Goal: Task Accomplishment & Management: Complete application form

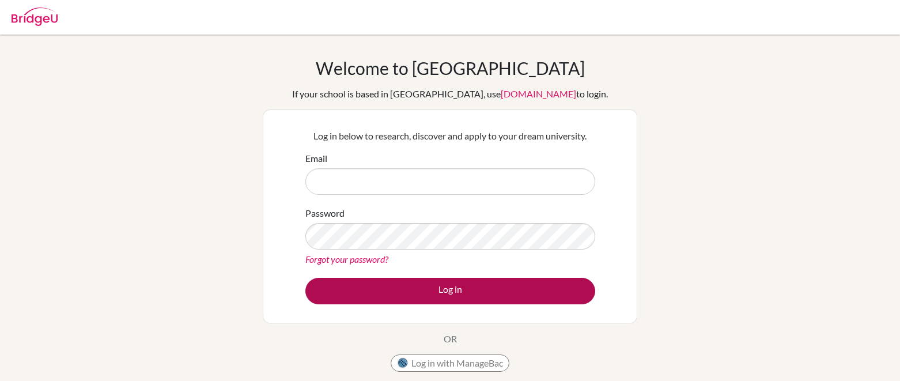
type input "[EMAIL_ADDRESS][DOMAIN_NAME]"
click at [418, 296] on button "Log in" at bounding box center [450, 291] width 290 height 26
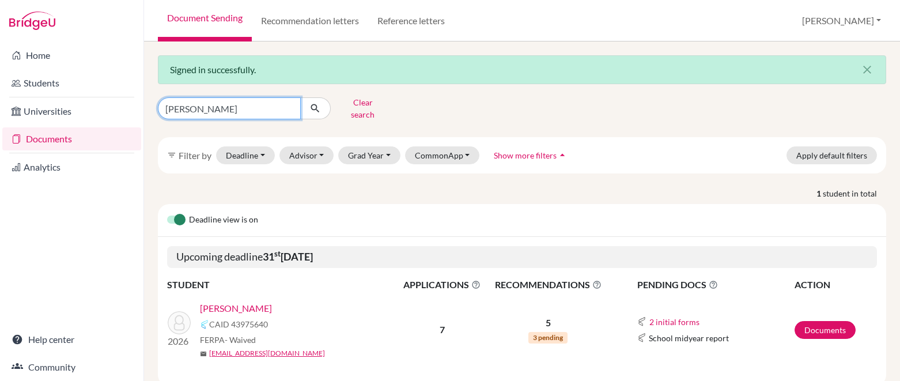
click at [290, 104] on input "[PERSON_NAME]" at bounding box center [229, 108] width 143 height 22
type input "beatriz maldonado"
click button "submit" at bounding box center [315, 108] width 31 height 22
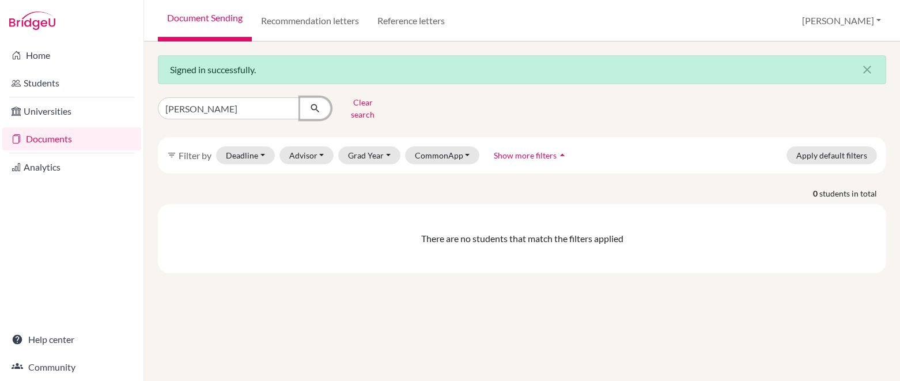
click at [316, 103] on icon "submit" at bounding box center [315, 109] width 12 height 12
click at [253, 105] on input "beatriz maldonado" at bounding box center [229, 108] width 143 height 22
type input "beatriz"
click button "submit" at bounding box center [315, 108] width 31 height 22
click at [872, 71] on icon "close" at bounding box center [867, 70] width 14 height 14
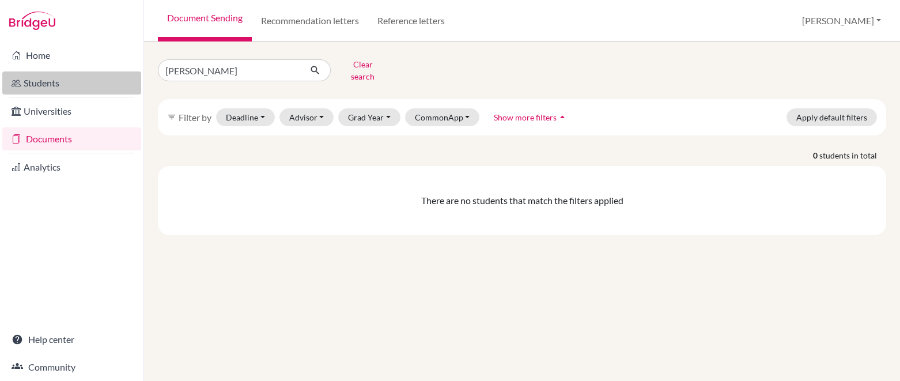
click at [97, 78] on link "Students" at bounding box center [71, 82] width 139 height 23
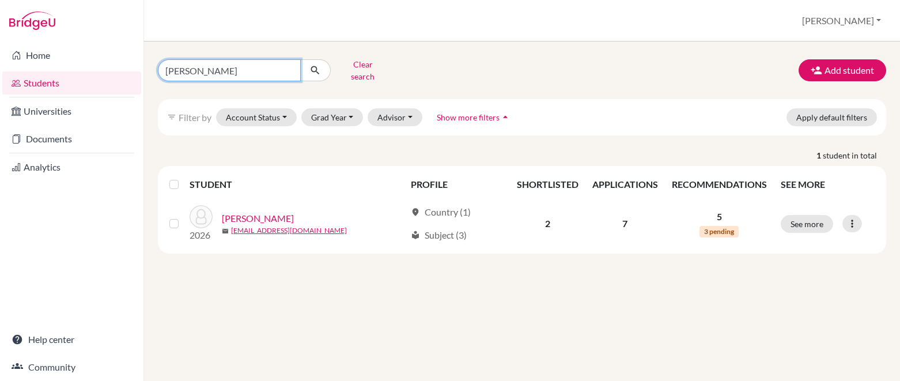
click at [293, 65] on input "matthew ruiz" at bounding box center [229, 70] width 143 height 22
click at [288, 67] on input "matthew ruiz" at bounding box center [229, 70] width 143 height 22
type input "beatriz"
click button "submit" at bounding box center [315, 70] width 31 height 22
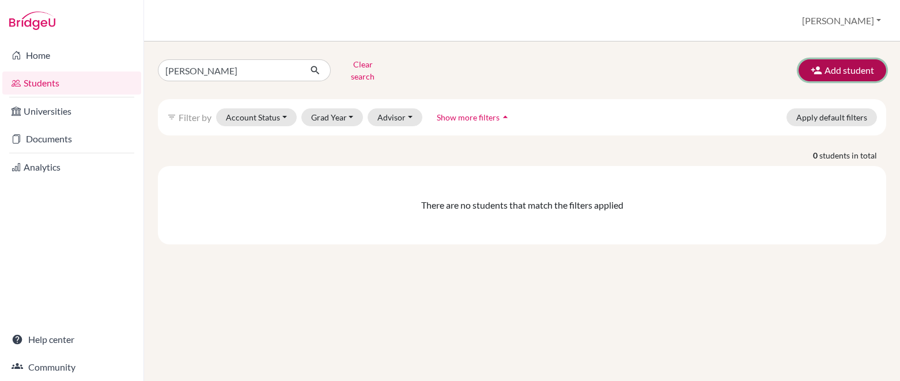
click at [809, 62] on button "Add student" at bounding box center [842, 70] width 88 height 22
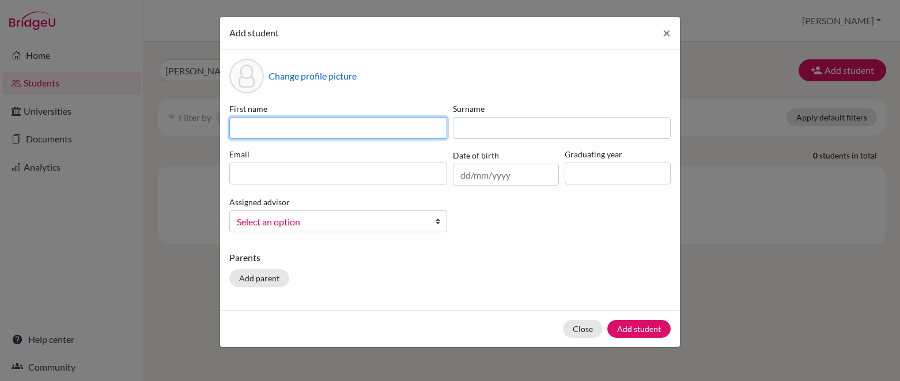
click at [388, 132] on input at bounding box center [338, 128] width 218 height 22
type input "Beatriz"
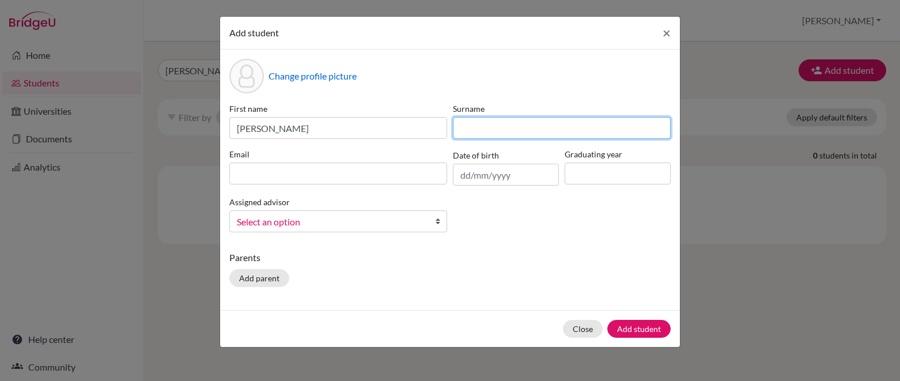
click at [553, 131] on input at bounding box center [562, 128] width 218 height 22
type input "Maldonado Camacho"
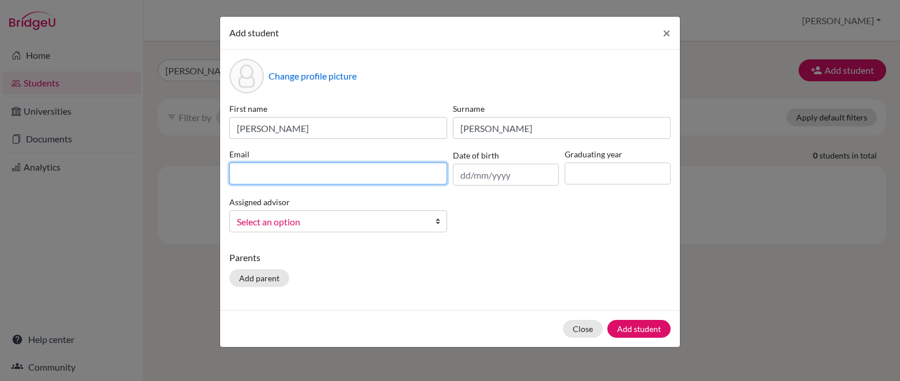
click at [384, 173] on input at bounding box center [338, 173] width 218 height 22
type input "beatrizmaldonado@topamail.com"
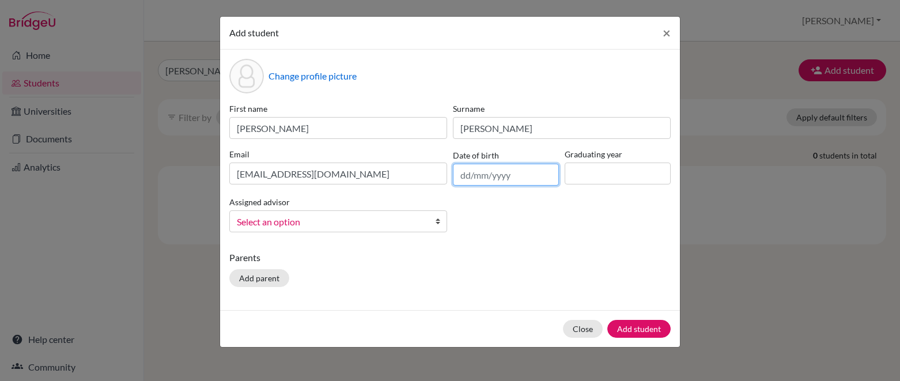
click at [505, 178] on input "text" at bounding box center [506, 175] width 106 height 22
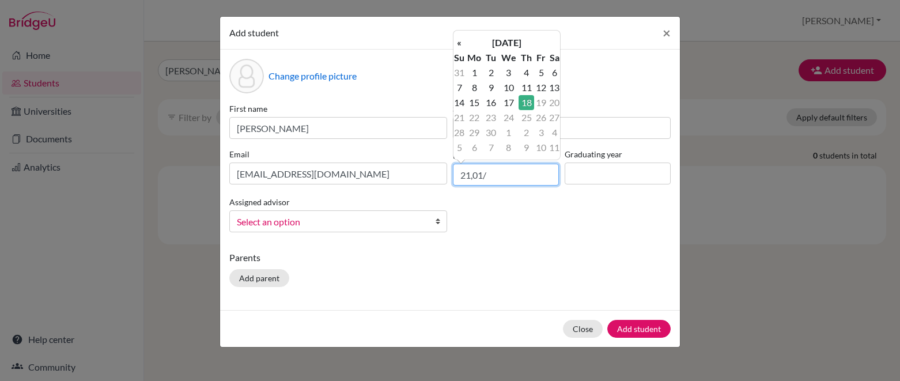
click at [472, 172] on input "21,01/" at bounding box center [506, 175] width 106 height 22
click at [492, 177] on input "21/01/" at bounding box center [506, 175] width 106 height 22
type input "21/01/2008"
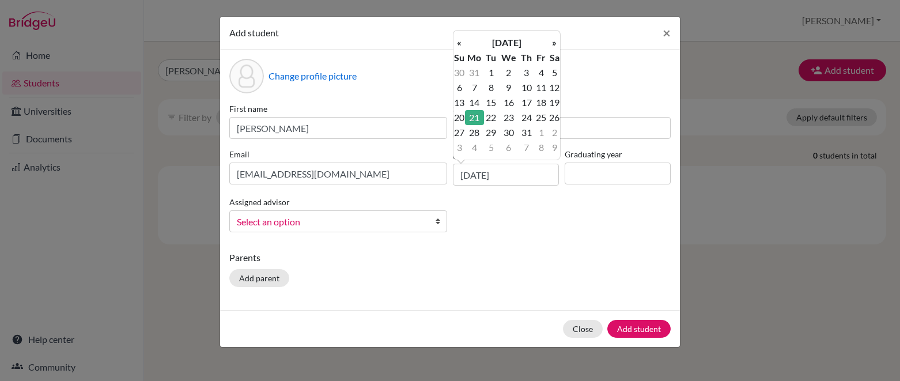
click at [469, 118] on td "21" at bounding box center [474, 117] width 19 height 15
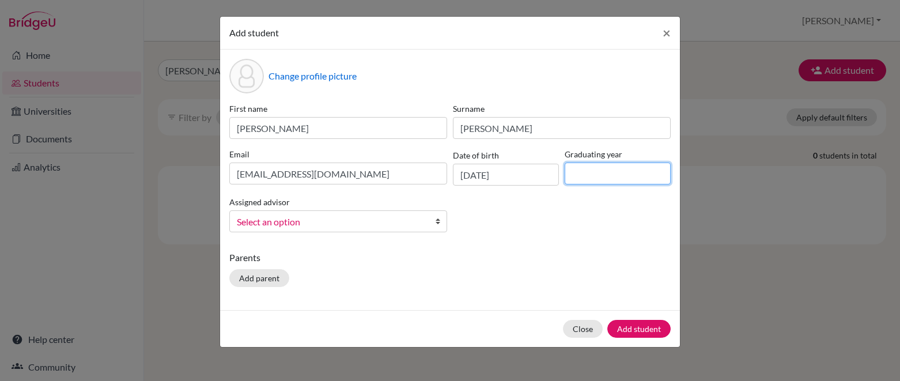
click at [581, 177] on input at bounding box center [618, 173] width 106 height 22
type input "2026"
click at [439, 221] on b at bounding box center [441, 221] width 12 height 21
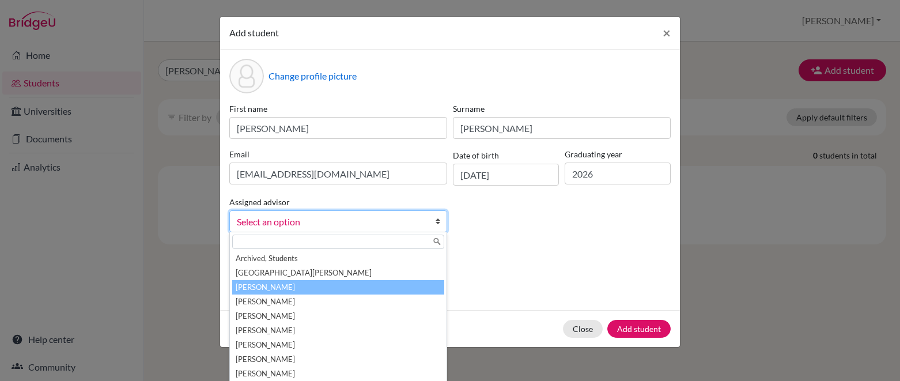
click at [411, 288] on li "Burden, Jenna" at bounding box center [338, 287] width 212 height 14
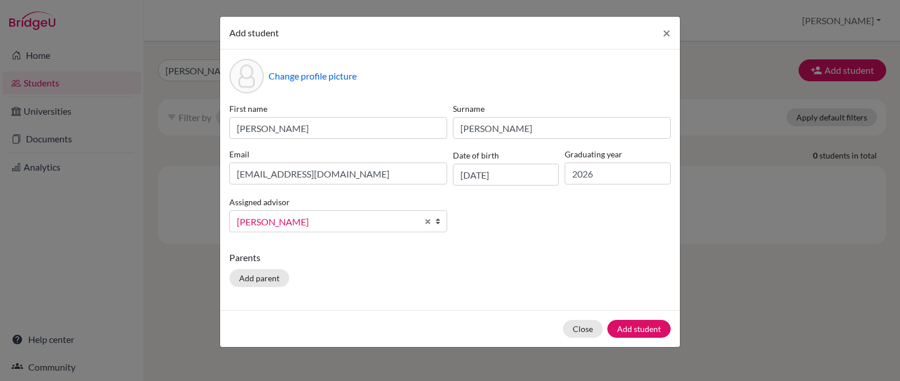
click at [411, 288] on div "Parents Add parent" at bounding box center [449, 271] width 441 height 41
click at [626, 332] on button "Add student" at bounding box center [638, 329] width 63 height 18
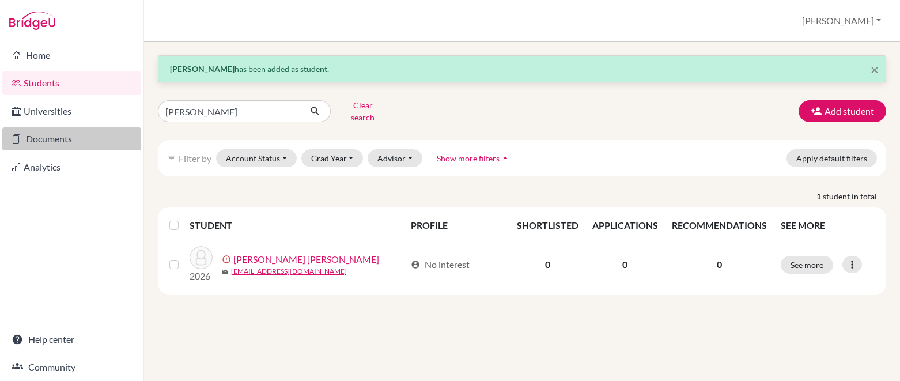
click at [82, 149] on link "Documents" at bounding box center [71, 138] width 139 height 23
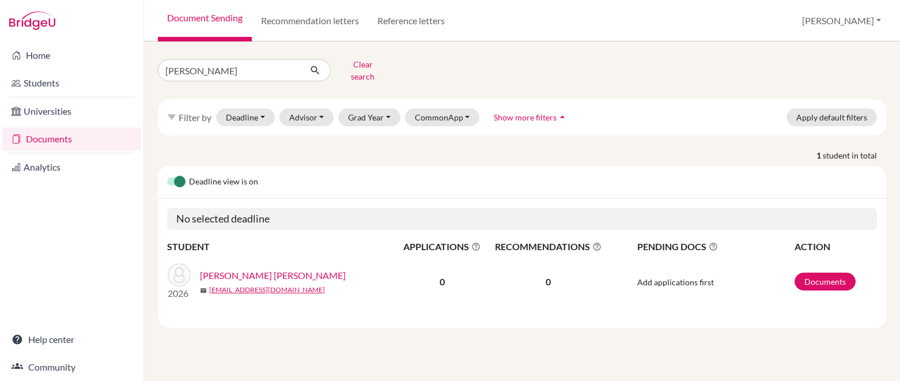
click at [242, 268] on link "Maldonado Camacho, Beatriz" at bounding box center [273, 275] width 146 height 14
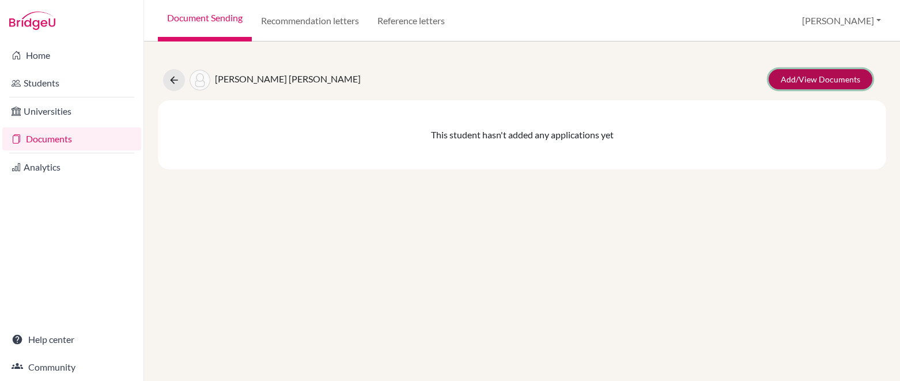
click at [789, 78] on link "Add/View Documents" at bounding box center [820, 79] width 104 height 20
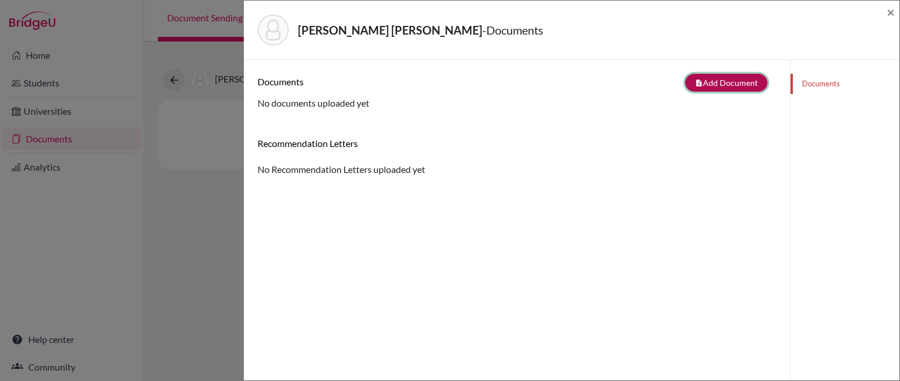
click at [750, 80] on button "note_add Add Document" at bounding box center [726, 83] width 82 height 18
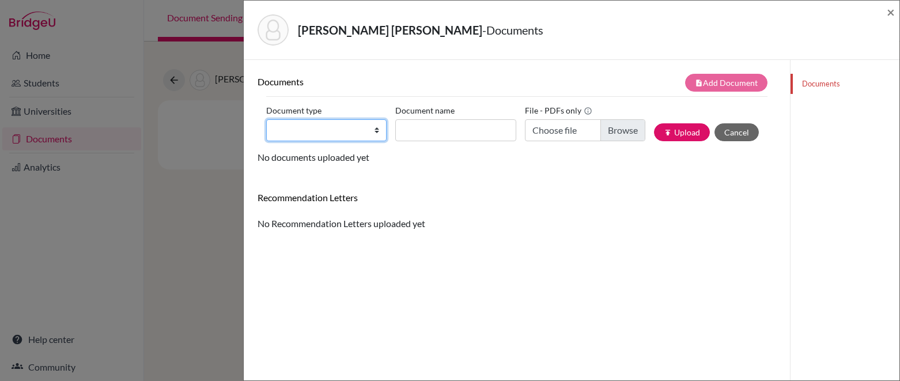
click at [363, 127] on select "Change explanation for Common App reports Counselor recommendation Internationa…" at bounding box center [326, 130] width 120 height 22
select select "2"
click at [266, 119] on select "Change explanation for Common App reports Counselor recommendation Internationa…" at bounding box center [326, 130] width 120 height 22
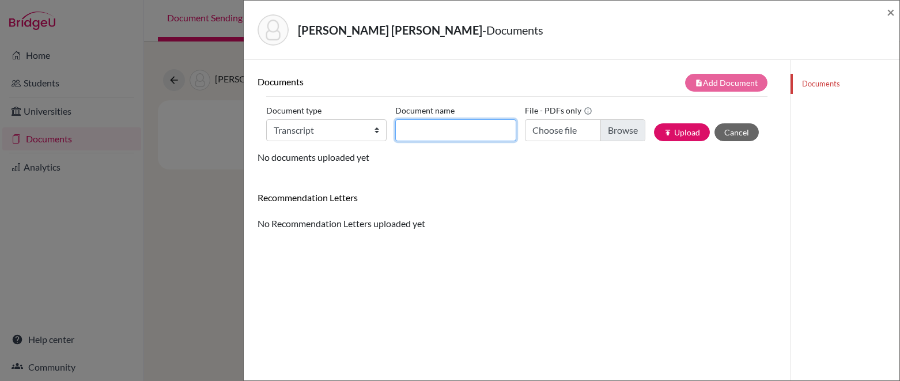
click at [463, 127] on input "Document name" at bounding box center [455, 130] width 120 height 22
type input "Initial Transcript"
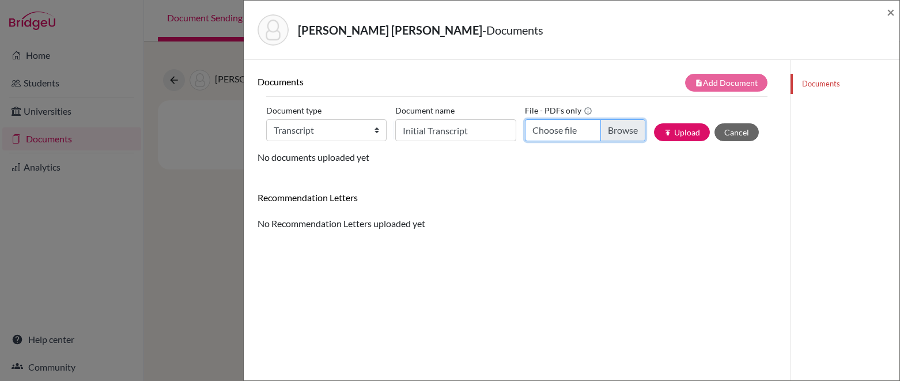
click at [604, 131] on input "Choose file" at bounding box center [585, 130] width 120 height 22
type input "C:\fakepath\Maldonado Camacho, Beatriz Transcript.pdf"
click at [683, 137] on button "publish Upload" at bounding box center [682, 132] width 56 height 18
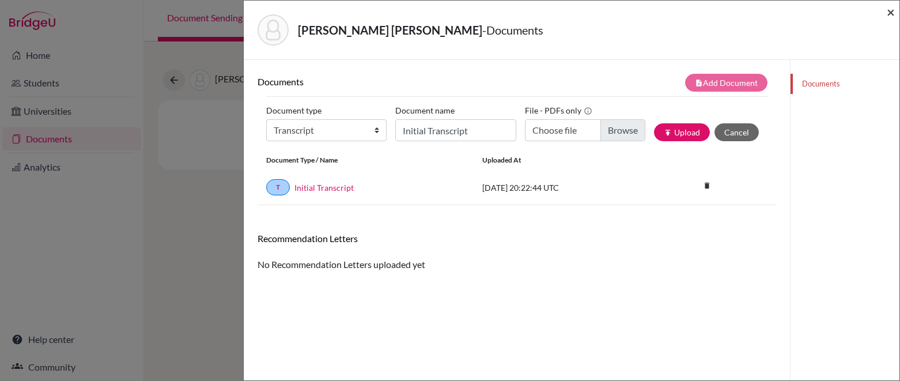
click at [891, 12] on span "×" at bounding box center [891, 11] width 8 height 17
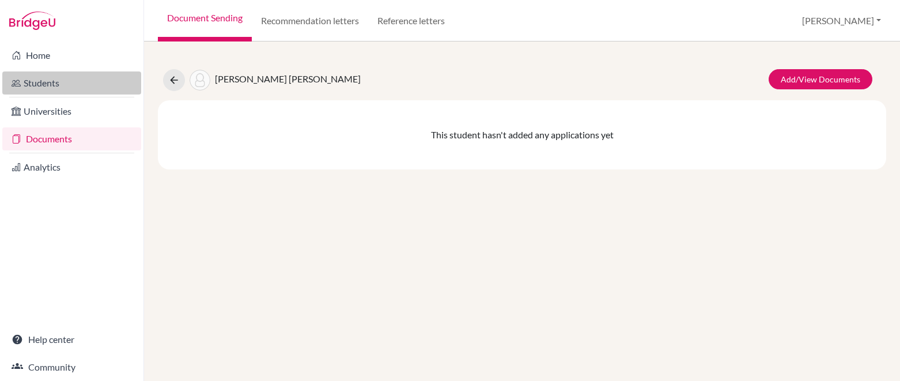
click at [52, 82] on link "Students" at bounding box center [71, 82] width 139 height 23
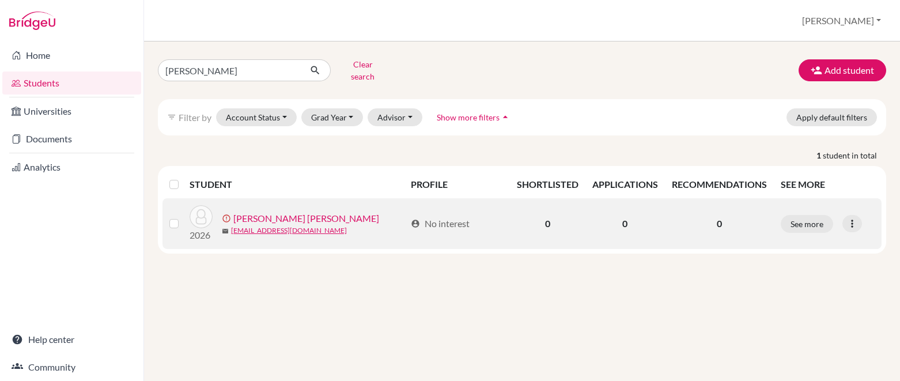
click at [334, 211] on link "[PERSON_NAME] [PERSON_NAME]" at bounding box center [306, 218] width 146 height 14
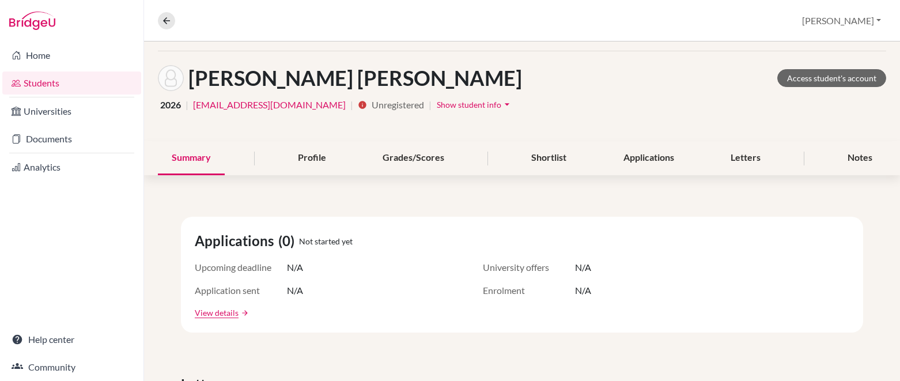
scroll to position [36, 0]
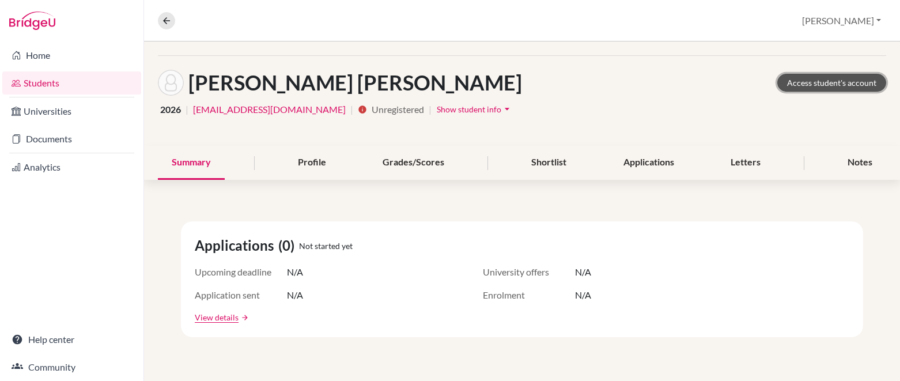
click at [798, 83] on link "Access student's account" at bounding box center [831, 83] width 109 height 18
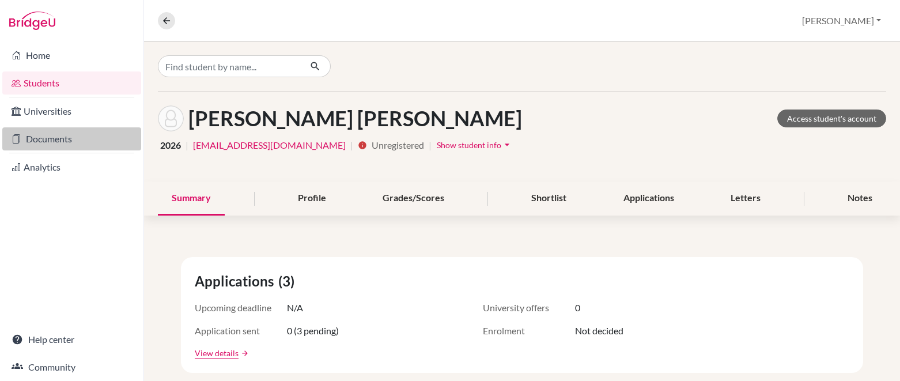
click at [64, 134] on link "Documents" at bounding box center [71, 138] width 139 height 23
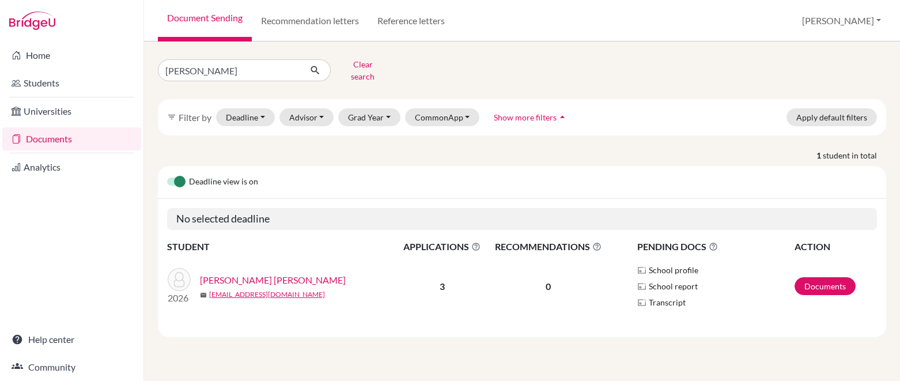
click at [271, 273] on link "[PERSON_NAME] [PERSON_NAME]" at bounding box center [273, 280] width 146 height 14
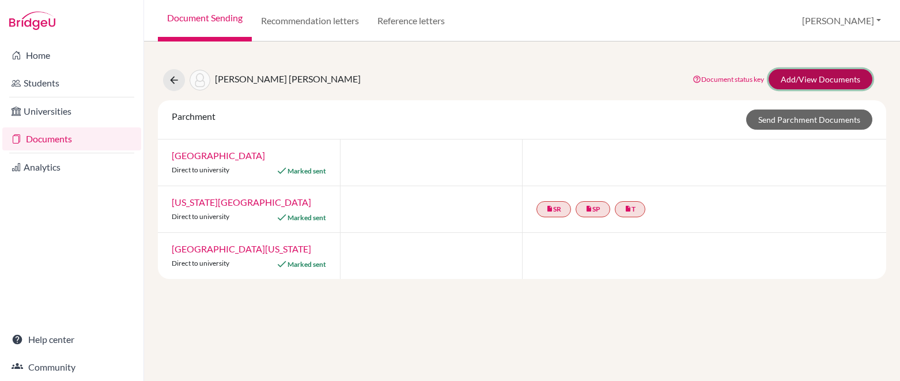
click at [801, 75] on link "Add/View Documents" at bounding box center [820, 79] width 104 height 20
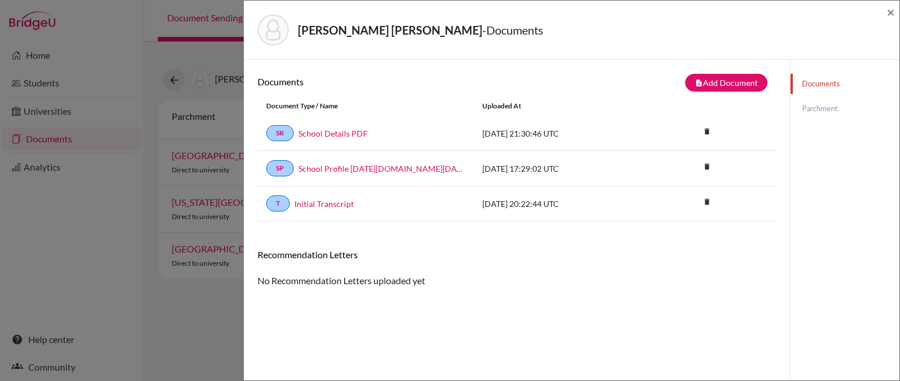
click at [376, 207] on div "Initial Transcript" at bounding box center [377, 204] width 175 height 12
click at [272, 203] on link "T" at bounding box center [278, 203] width 24 height 16
click at [835, 79] on link "Documents" at bounding box center [844, 84] width 109 height 20
click at [895, 12] on div "[PERSON_NAME] [PERSON_NAME] - Documents ×" at bounding box center [572, 30] width 656 height 59
click at [822, 111] on link "Parchment" at bounding box center [844, 109] width 109 height 20
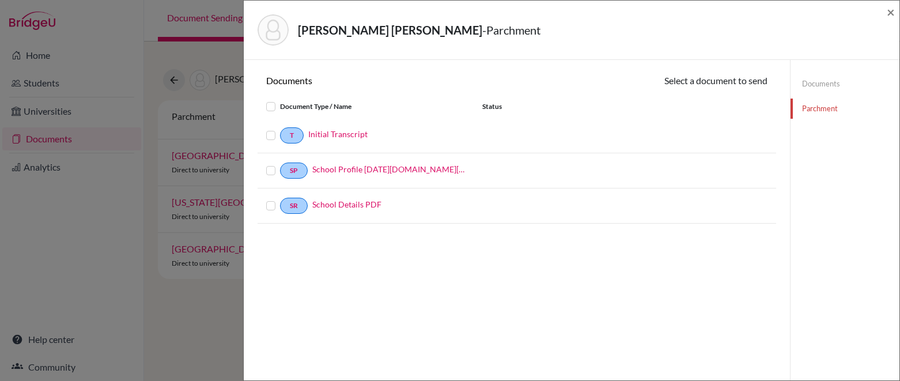
click at [280, 128] on label at bounding box center [280, 128] width 0 height 0
click at [0, 0] on input "checkbox" at bounding box center [0, 0] width 0 height 0
click at [740, 84] on button "Continue" at bounding box center [735, 83] width 64 height 18
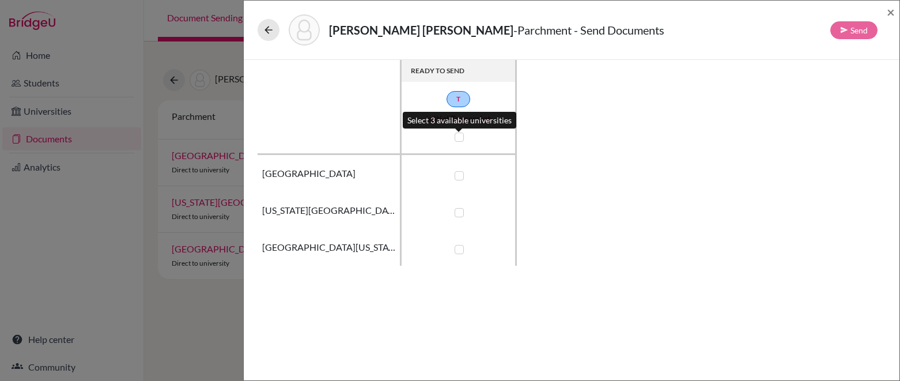
click at [459, 139] on label at bounding box center [459, 136] width 9 height 9
click at [459, 139] on input "checkbox" at bounding box center [456, 136] width 9 height 12
checkbox input "true"
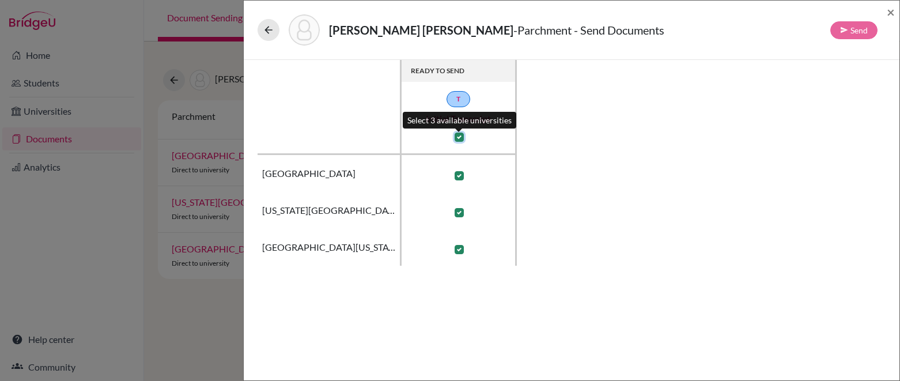
checkbox input "true"
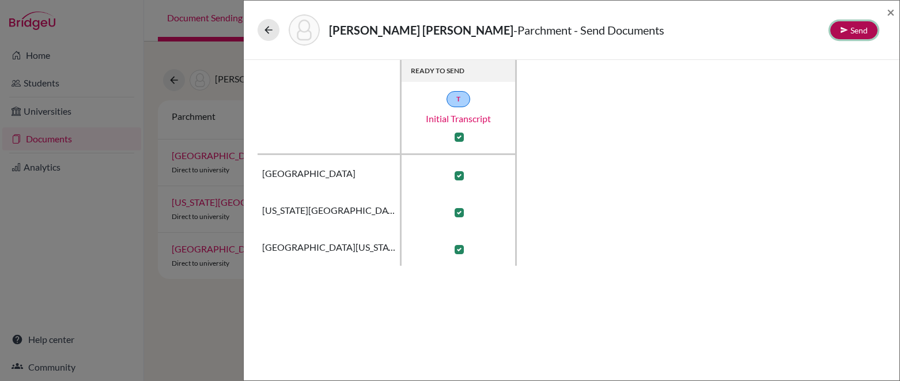
click at [849, 28] on button "Send" at bounding box center [853, 30] width 47 height 18
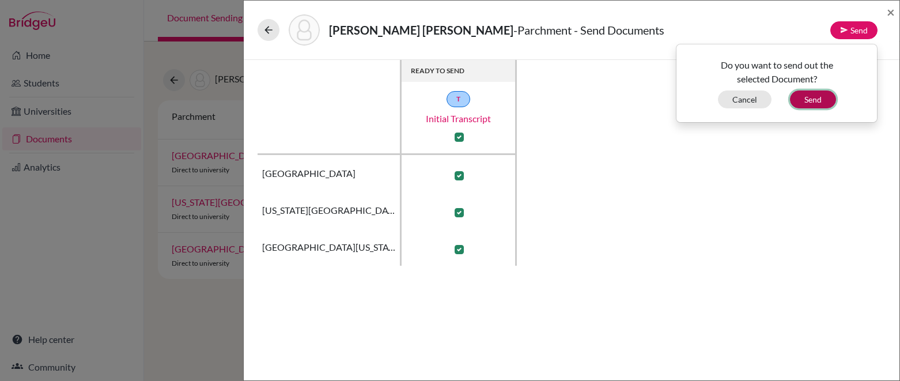
click at [821, 97] on button "Send" at bounding box center [813, 99] width 46 height 18
checkbox input "false"
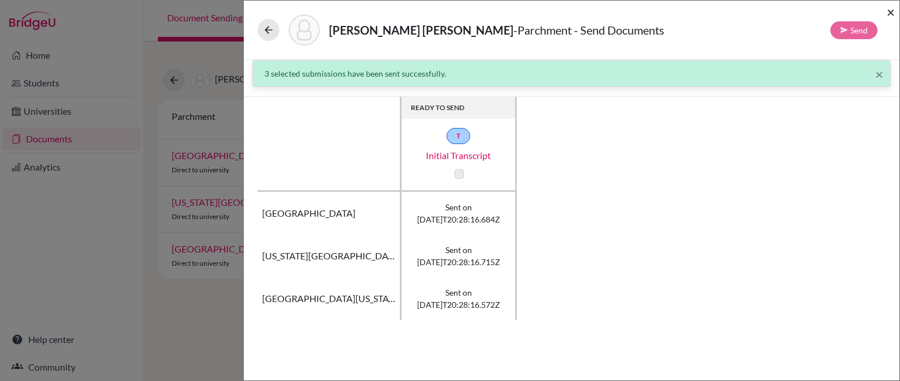
click at [893, 11] on span "×" at bounding box center [891, 11] width 8 height 17
